Goal: Task Accomplishment & Management: Manage account settings

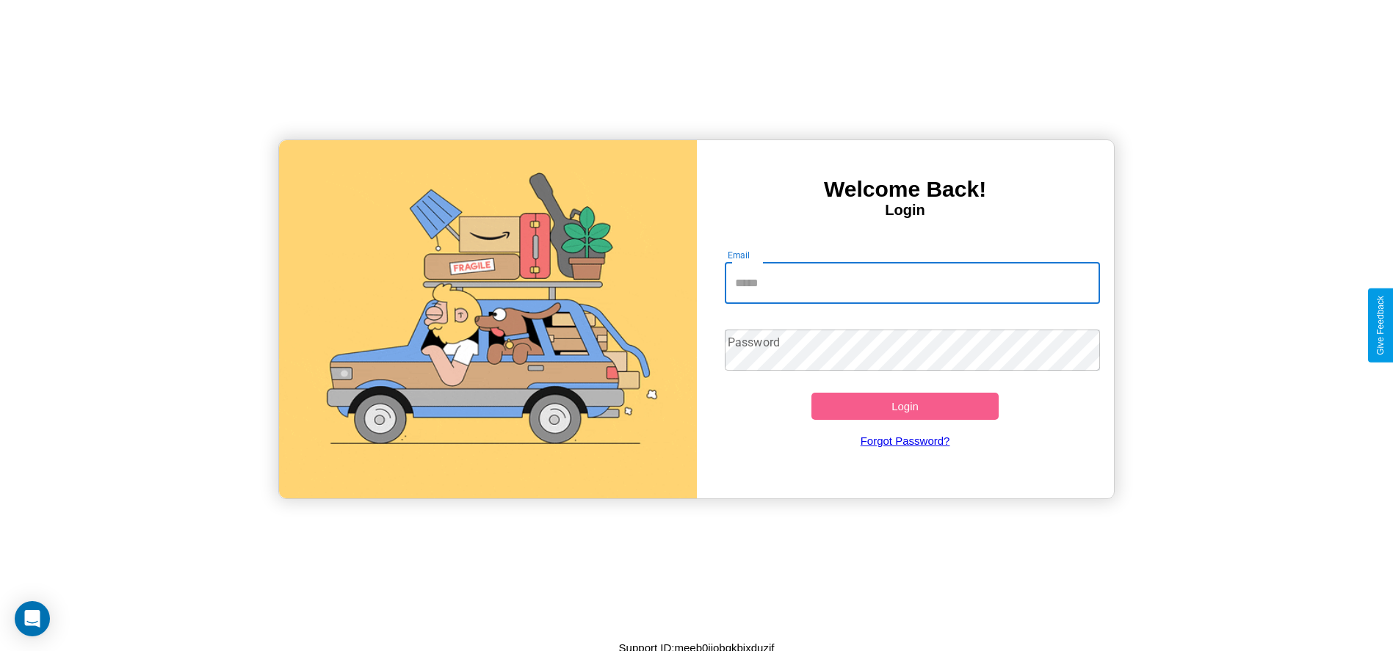
click at [912, 283] on input "Email" at bounding box center [912, 283] width 375 height 41
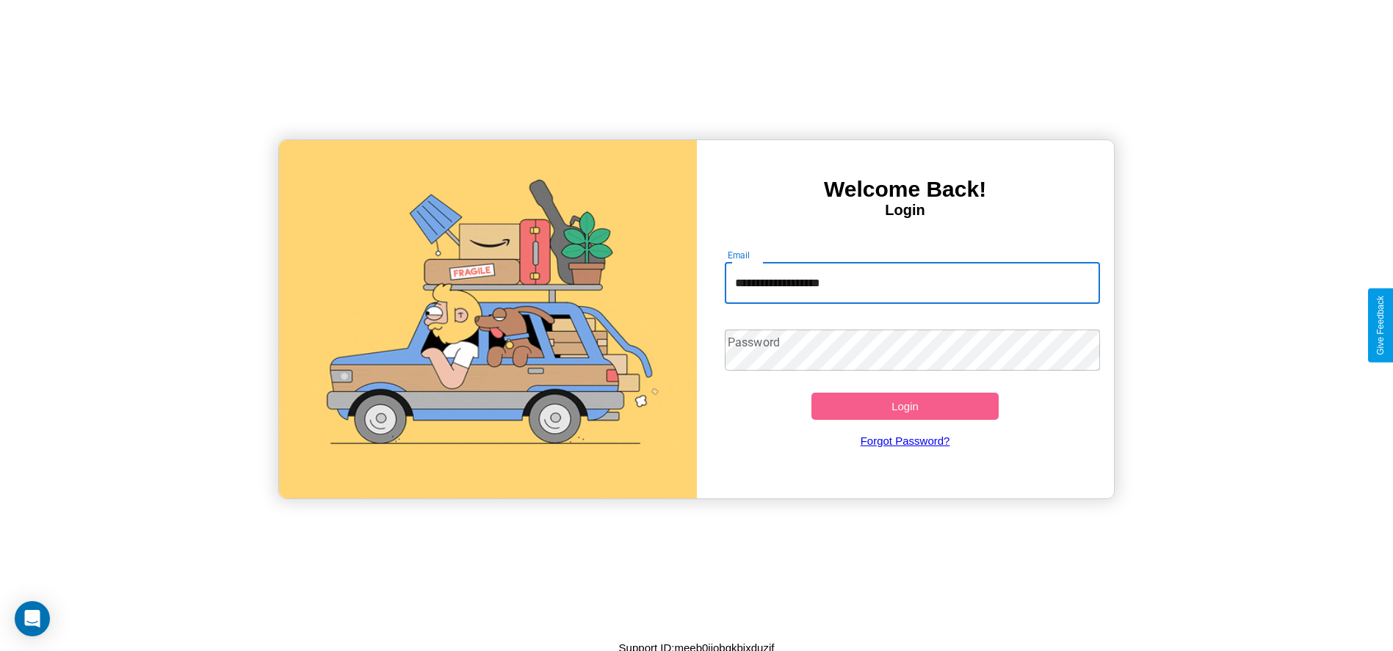
type input "**********"
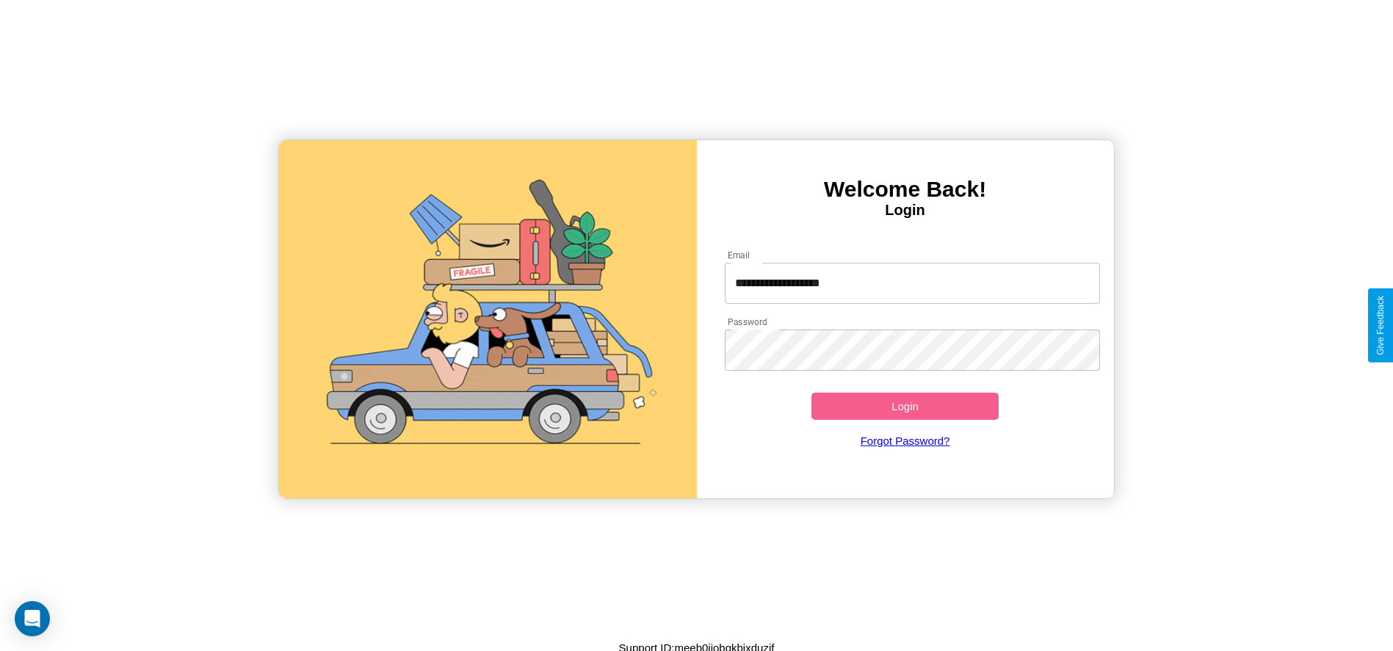
click at [905, 406] on button "Login" at bounding box center [905, 406] width 188 height 27
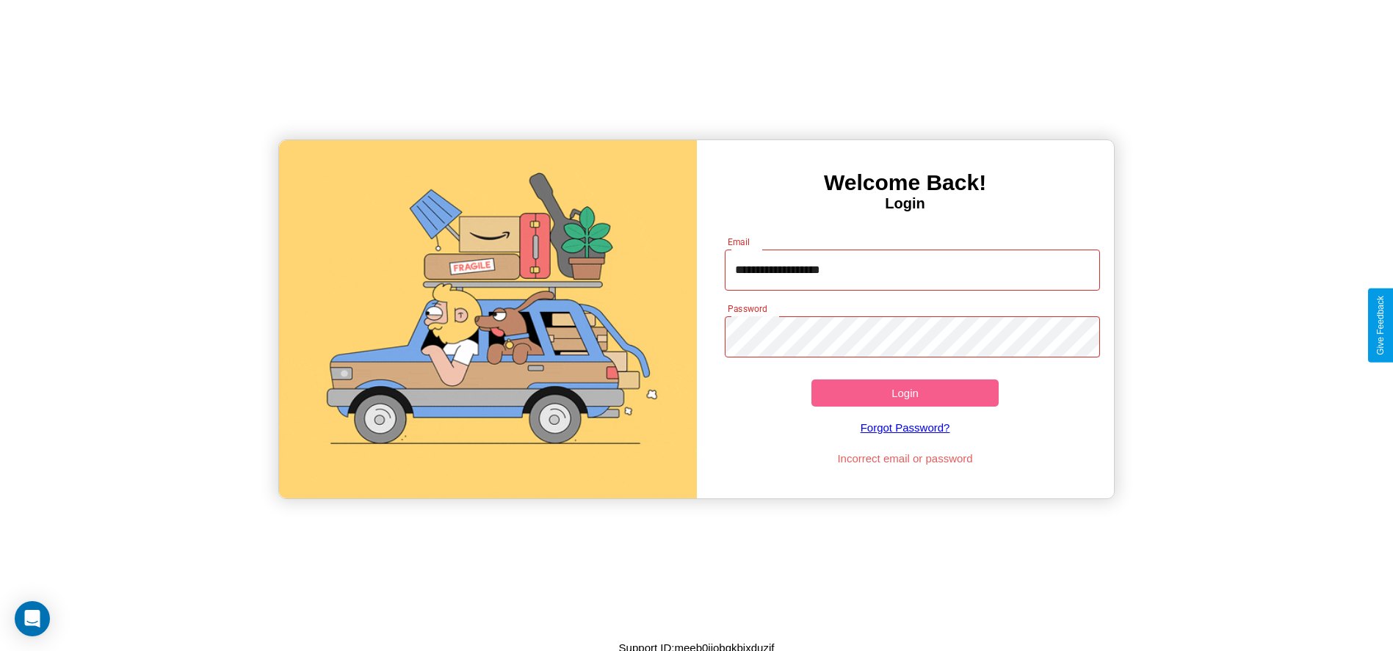
click at [905, 393] on button "Login" at bounding box center [905, 393] width 188 height 27
